Goal: Transaction & Acquisition: Book appointment/travel/reservation

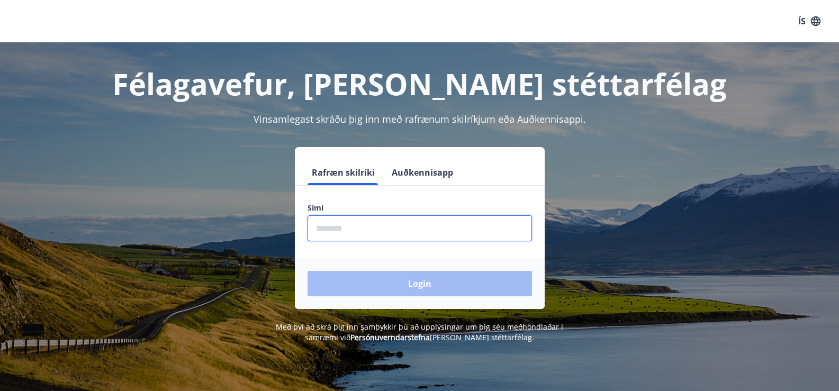
click at [378, 233] on input "phone" at bounding box center [419, 228] width 224 height 26
type input "********"
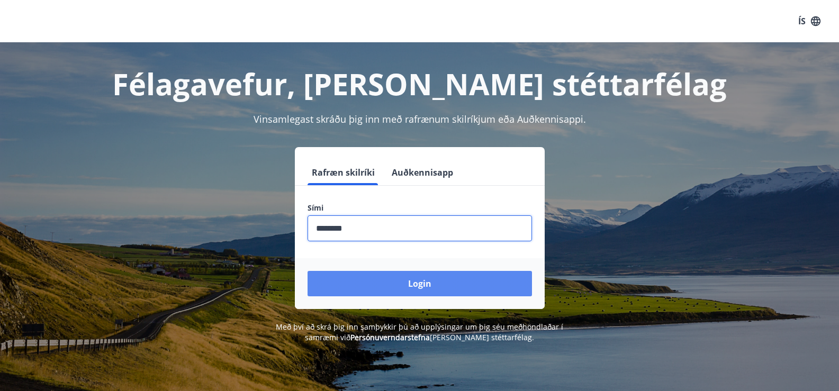
click at [355, 285] on button "Login" at bounding box center [419, 283] width 224 height 25
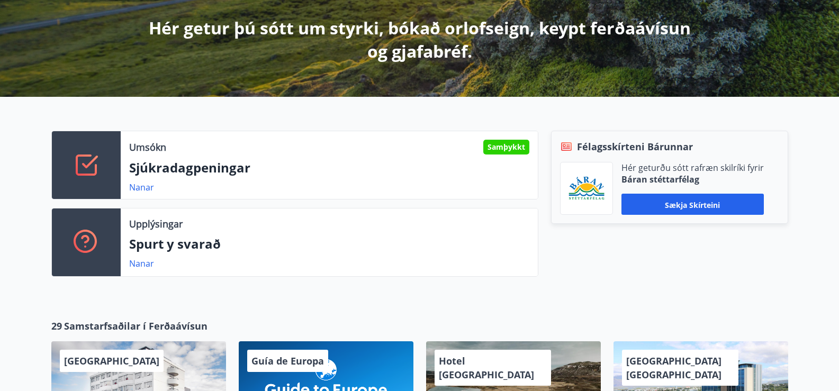
scroll to position [212, 0]
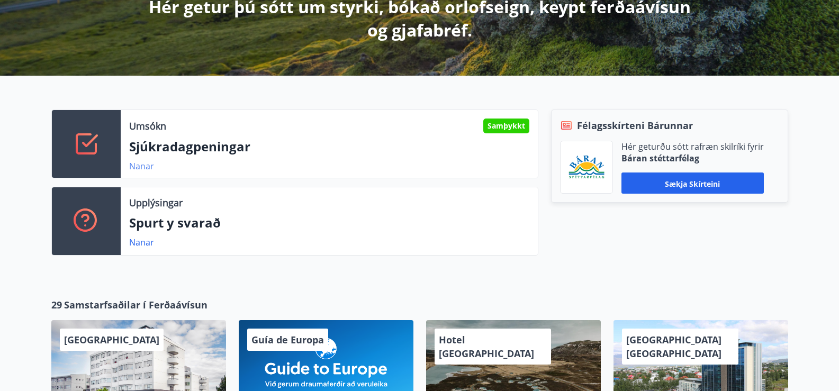
click at [142, 167] on font "Nanar" at bounding box center [141, 166] width 25 height 12
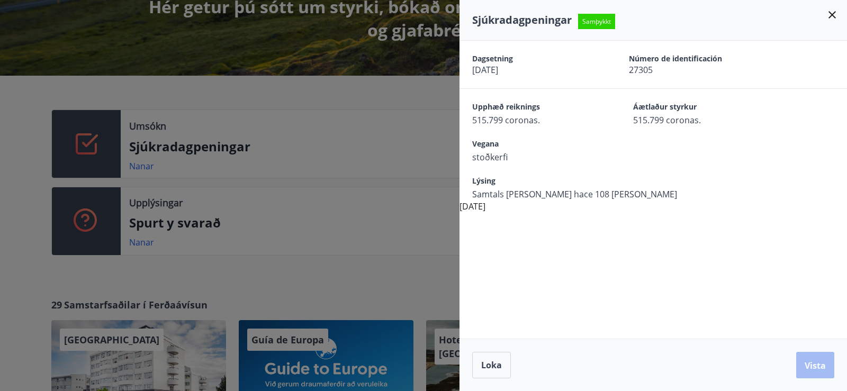
click at [829, 17] on icon at bounding box center [831, 14] width 7 height 7
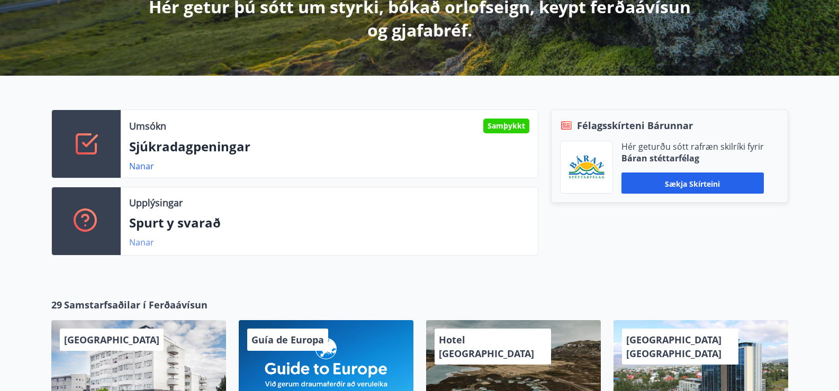
click at [141, 243] on font "Nanar" at bounding box center [141, 242] width 25 height 12
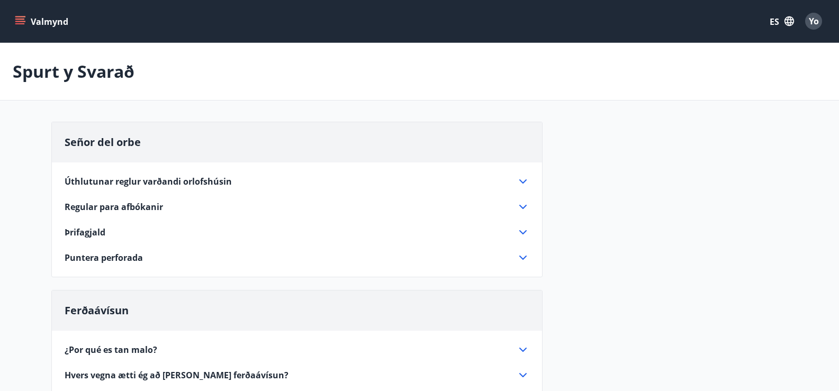
click at [23, 21] on icon "menú" at bounding box center [20, 21] width 11 height 11
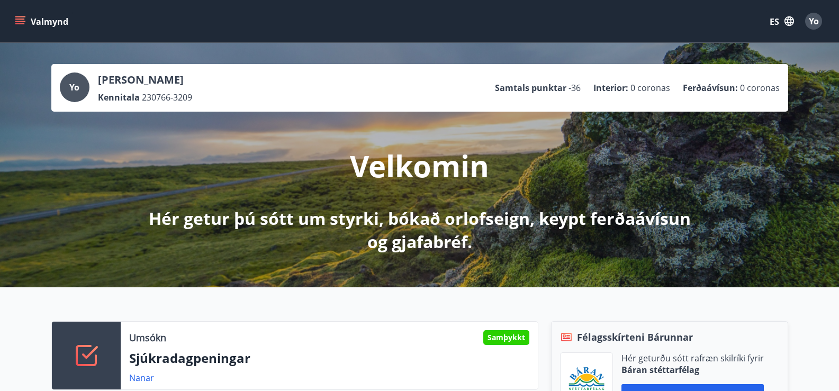
click at [20, 21] on icon "menú" at bounding box center [21, 21] width 12 height 1
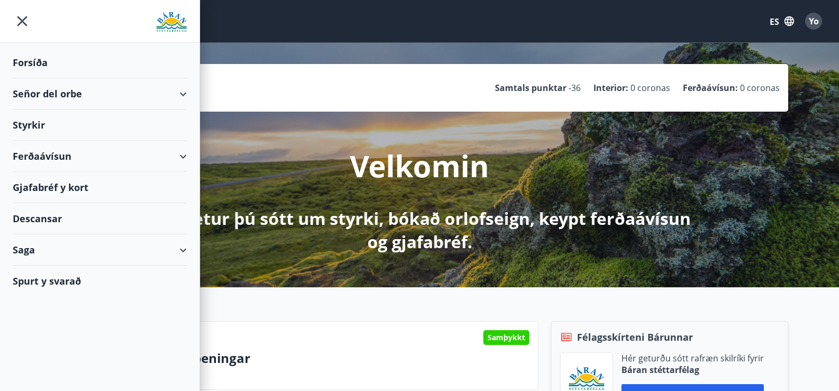
click at [38, 90] on font "Señor del orbe" at bounding box center [47, 93] width 69 height 13
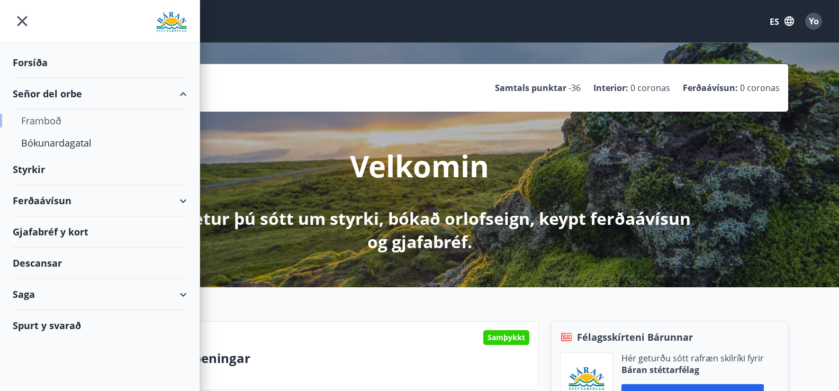
click at [35, 121] on font "Framboð" at bounding box center [41, 120] width 40 height 13
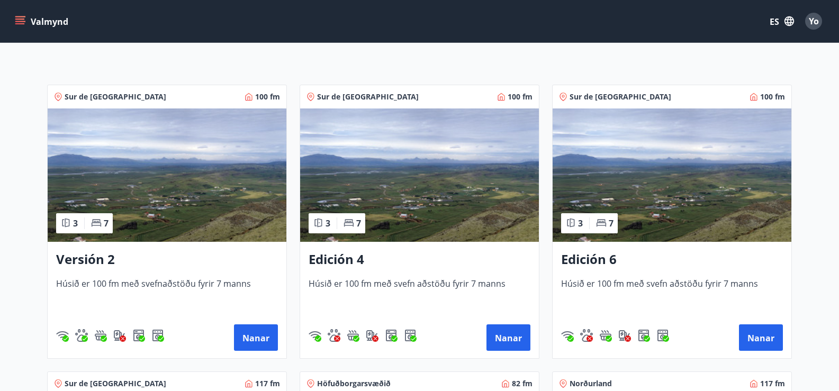
scroll to position [159, 0]
click at [657, 185] on img at bounding box center [671, 174] width 239 height 133
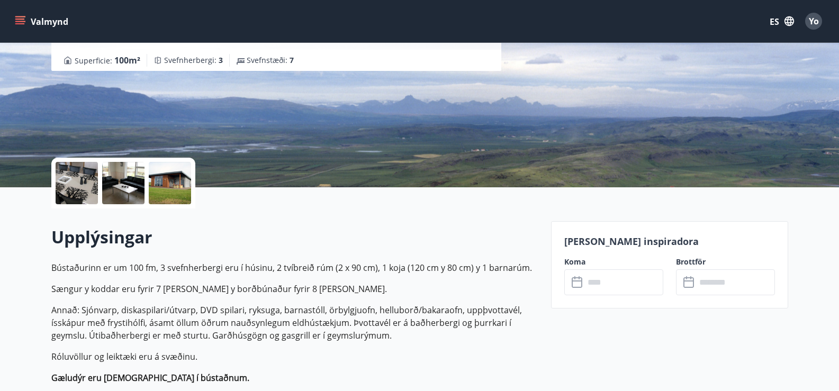
scroll to position [159, 0]
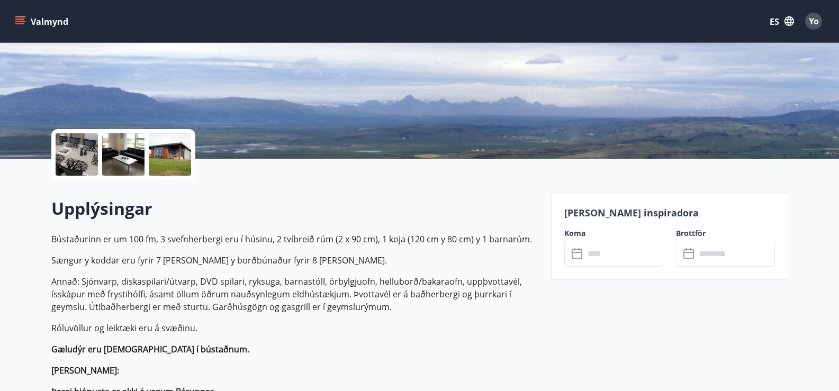
click at [577, 251] on icon at bounding box center [577, 254] width 13 height 13
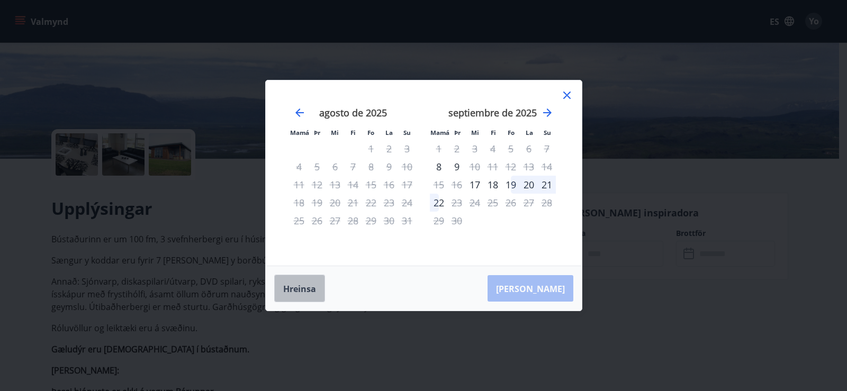
click at [307, 292] on font "Hreinsa" at bounding box center [299, 289] width 33 height 12
click at [543, 111] on icon "Avanzar para cambiar al siguiente mes." at bounding box center [547, 112] width 13 height 13
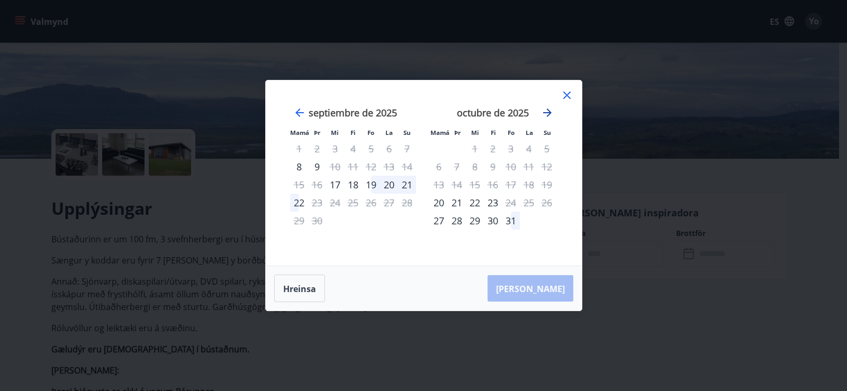
click at [543, 111] on icon "Avanzar para cambiar al siguiente mes." at bounding box center [547, 112] width 13 height 13
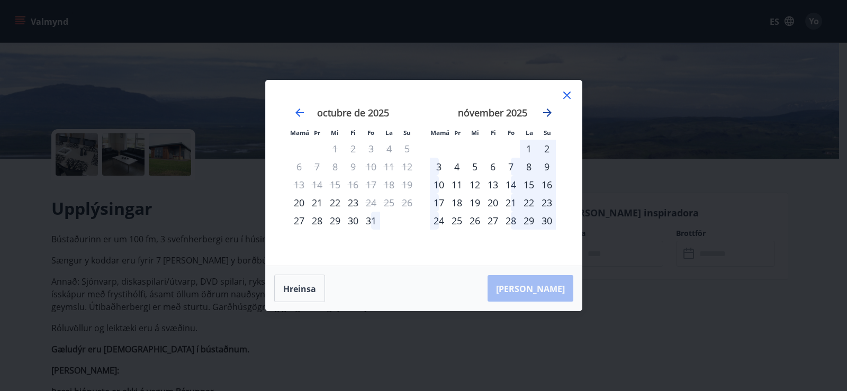
click at [543, 111] on icon "Avanzar para cambiar al siguiente mes." at bounding box center [547, 112] width 13 height 13
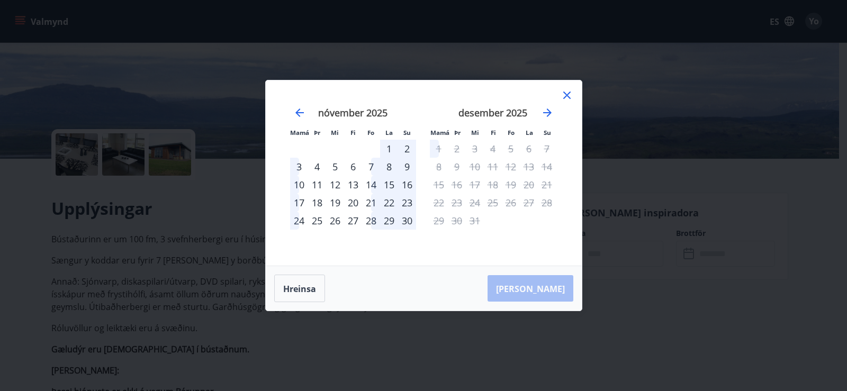
click at [372, 220] on div "28" at bounding box center [371, 221] width 18 height 18
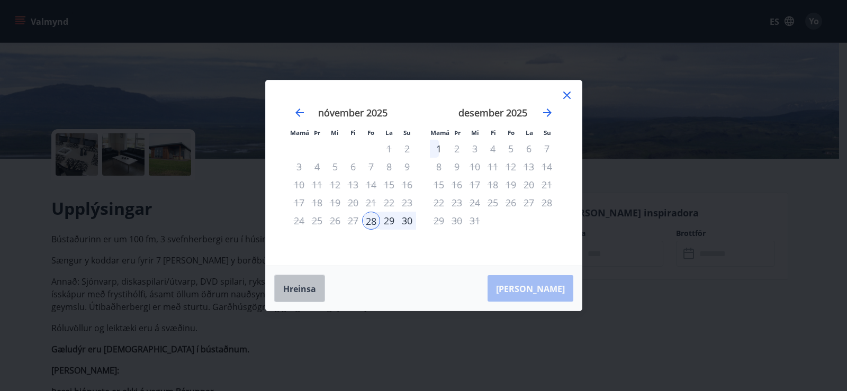
drag, startPoint x: 289, startPoint y: 287, endPoint x: 393, endPoint y: 229, distance: 118.5
click at [290, 287] on font "Hreinsa" at bounding box center [299, 289] width 33 height 12
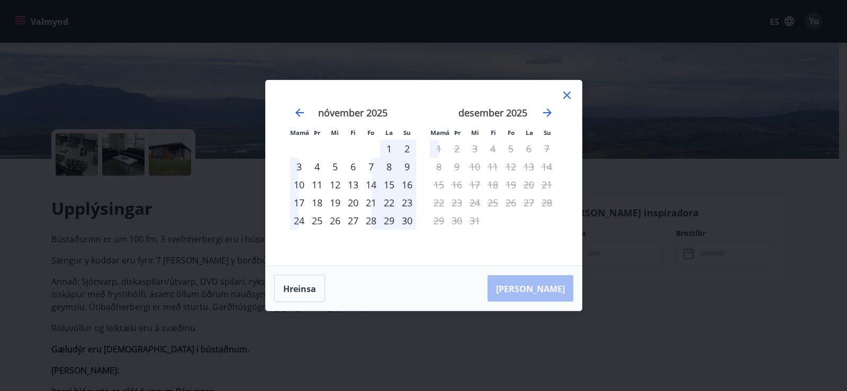
click at [406, 223] on div "30" at bounding box center [407, 221] width 18 height 18
click at [567, 92] on icon at bounding box center [566, 95] width 13 height 13
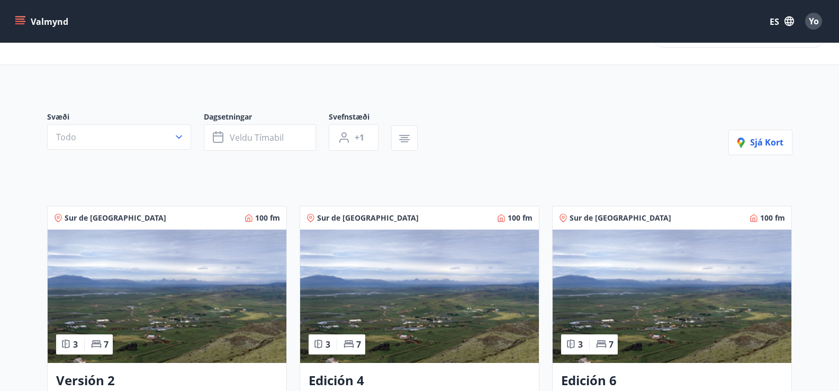
scroll to position [53, 0]
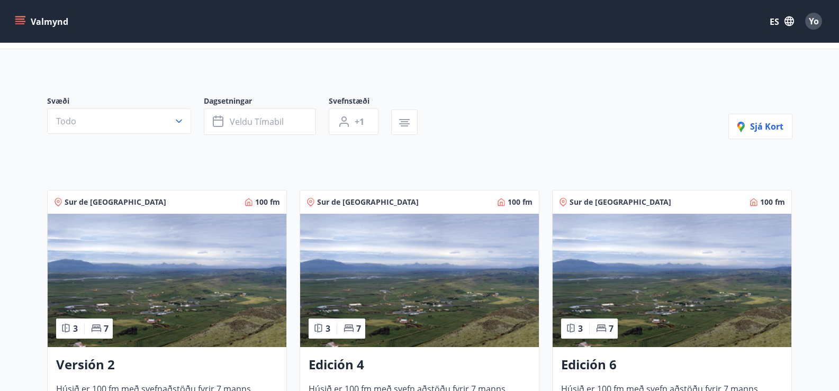
click at [430, 283] on img at bounding box center [419, 280] width 239 height 133
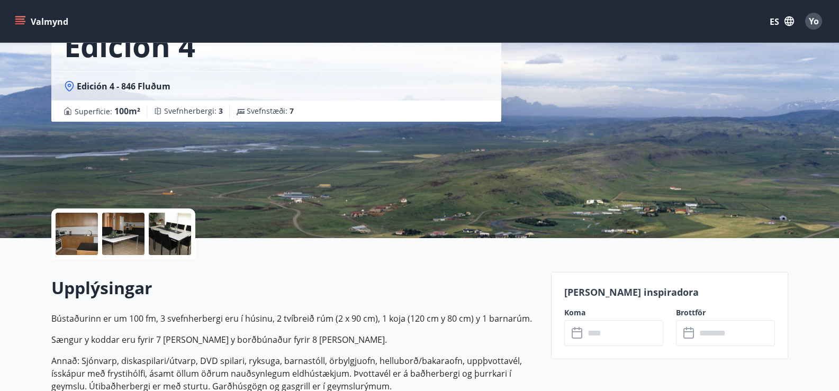
scroll to position [106, 0]
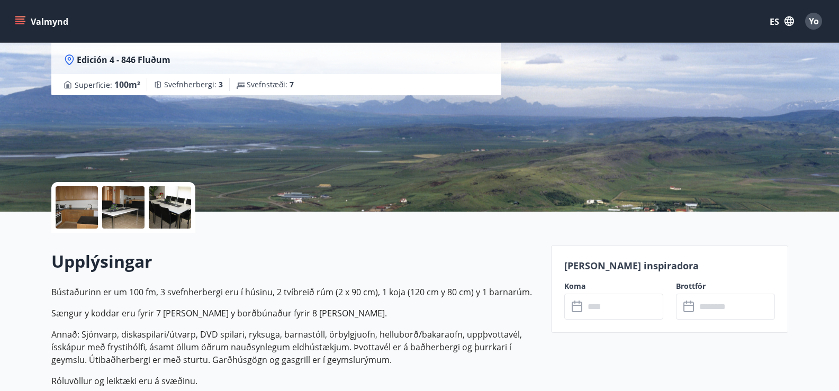
click at [578, 307] on icon at bounding box center [577, 307] width 13 height 13
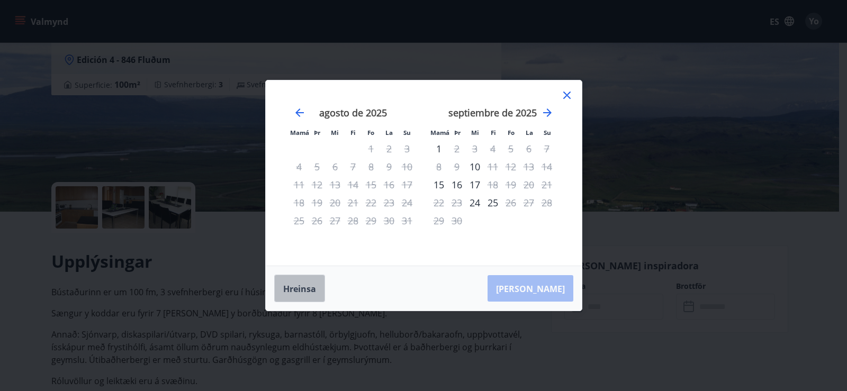
click at [307, 287] on font "Hreinsa" at bounding box center [299, 289] width 33 height 12
click at [548, 112] on icon "Avanzar para cambiar al siguiente mes." at bounding box center [547, 112] width 13 height 13
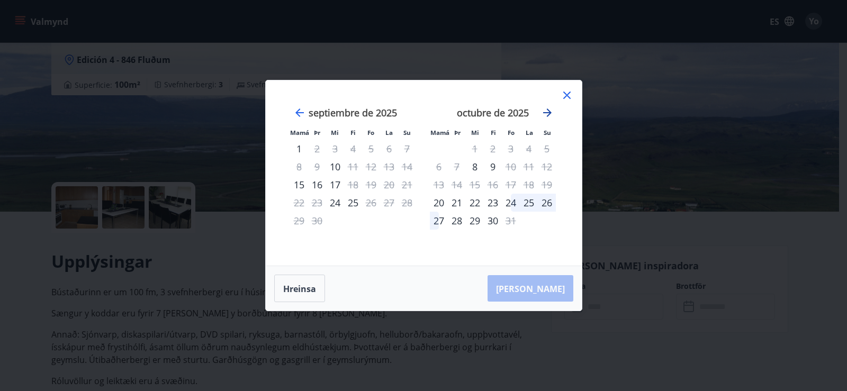
click at [548, 112] on icon "Avanzar para cambiar al siguiente mes." at bounding box center [547, 112] width 13 height 13
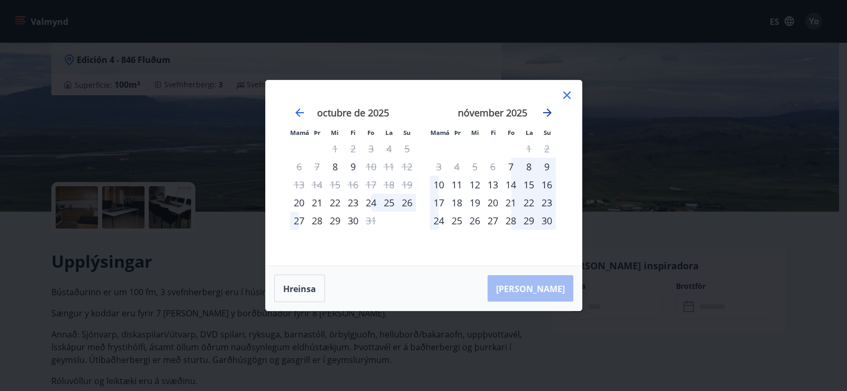
click at [550, 115] on icon "Avanzar para cambiar al siguiente mes." at bounding box center [547, 112] width 13 height 13
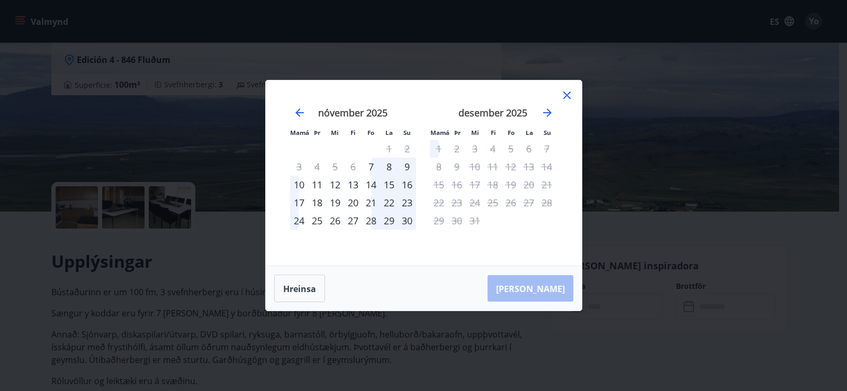
click at [406, 221] on div "30" at bounding box center [407, 221] width 18 height 18
click at [567, 97] on icon at bounding box center [566, 95] width 13 height 13
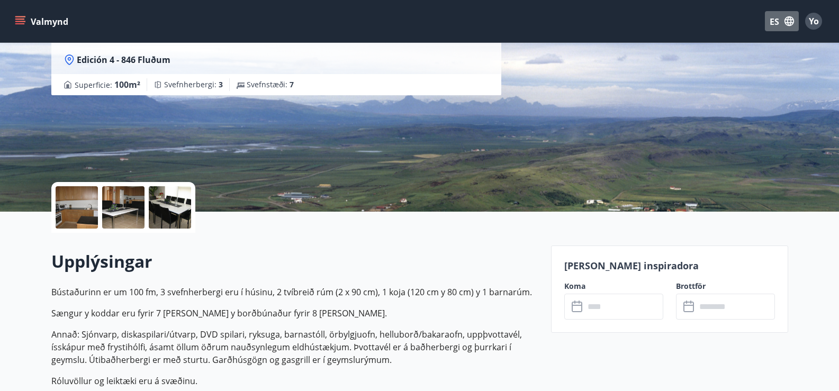
click at [779, 22] on button "ES" at bounding box center [782, 21] width 34 height 20
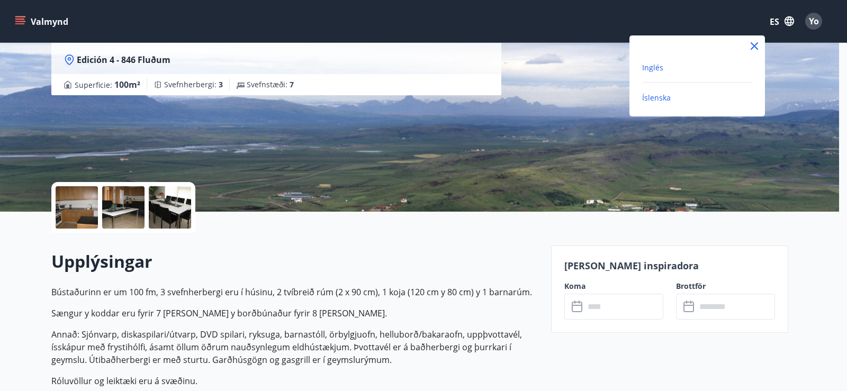
click at [653, 70] on font "Inglés" at bounding box center [652, 67] width 21 height 10
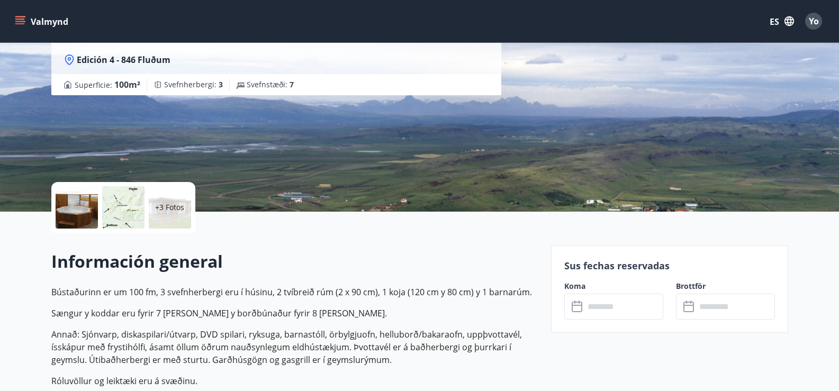
click at [773, 21] on font "ES" at bounding box center [774, 22] width 10 height 12
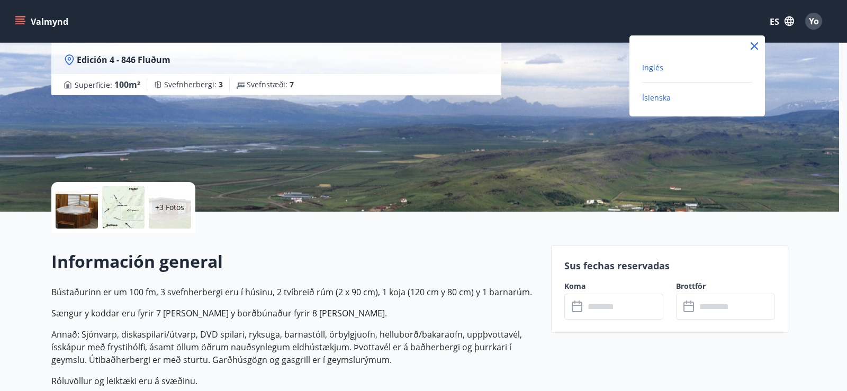
click at [660, 95] on font "Íslenska" at bounding box center [656, 98] width 29 height 10
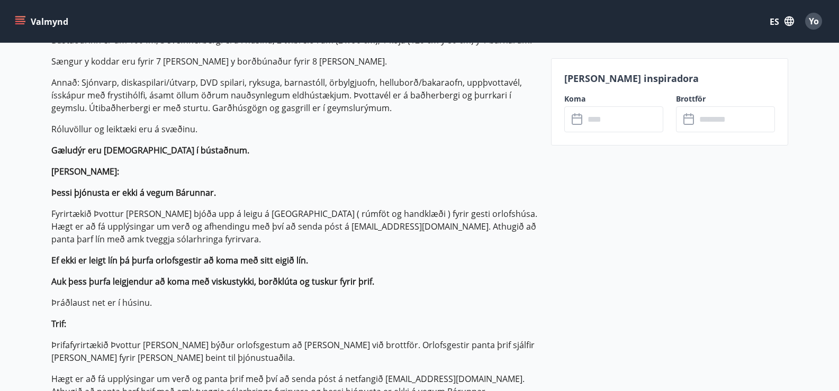
scroll to position [370, 0]
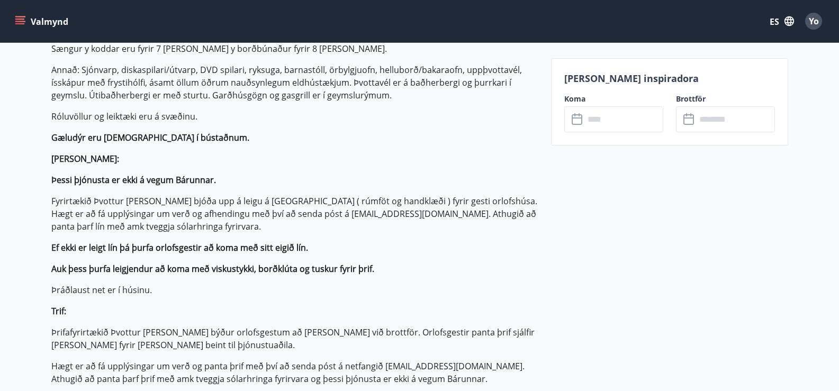
scroll to position [106, 0]
